Goal: Find specific page/section: Find specific page/section

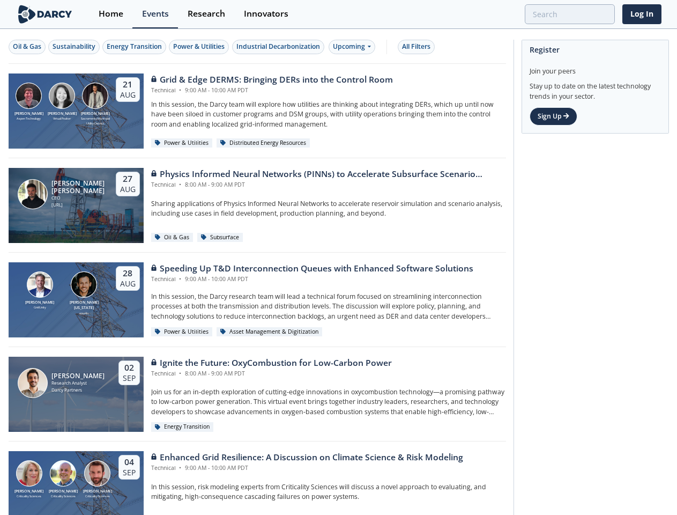
click at [338, 257] on div "[PERSON_NAME] GridUnity [PERSON_NAME][US_STATE] envelio [DATE] Speeding Up T&D …" at bounding box center [257, 299] width 497 height 94
click at [27, 47] on div "Oil & Gas" at bounding box center [27, 47] width 28 height 10
click at [75, 47] on div "Sustainability" at bounding box center [74, 47] width 43 height 10
click at [135, 47] on div "Energy Transition" at bounding box center [134, 47] width 55 height 10
click at [200, 47] on div "Power & Utilities" at bounding box center [198, 47] width 51 height 10
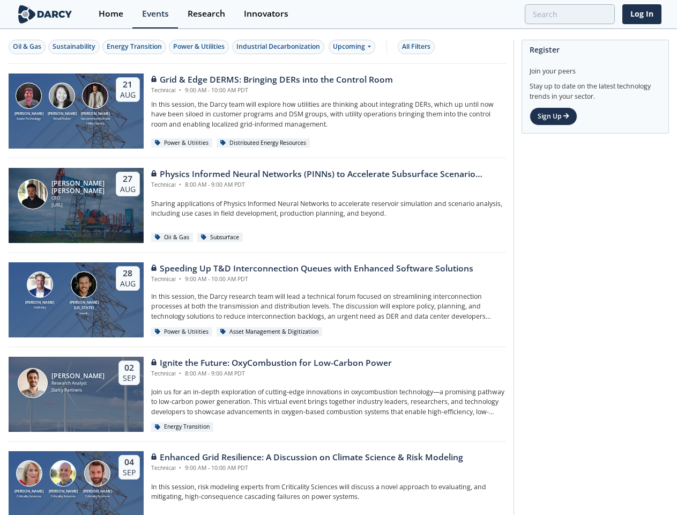
click at [280, 47] on div "Industrial Decarbonization" at bounding box center [278, 47] width 84 height 10
click at [354, 47] on div "Upcoming" at bounding box center [352, 47] width 47 height 14
click at [419, 47] on div "All Filters" at bounding box center [416, 47] width 28 height 10
